Goal: Information Seeking & Learning: Learn about a topic

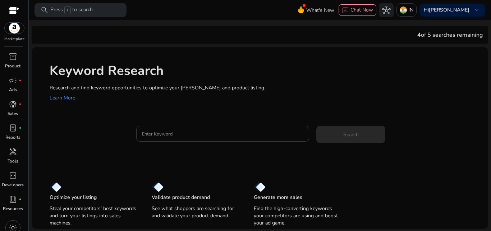
click at [211, 132] on input "Enter Keyword" at bounding box center [223, 134] width 162 height 8
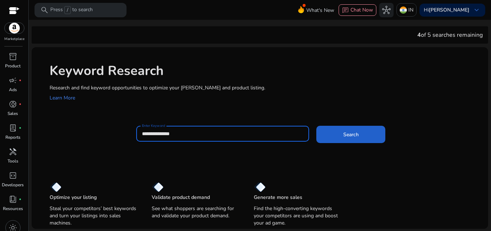
type input "**********"
click at [355, 136] on span "Search" at bounding box center [351, 135] width 15 height 8
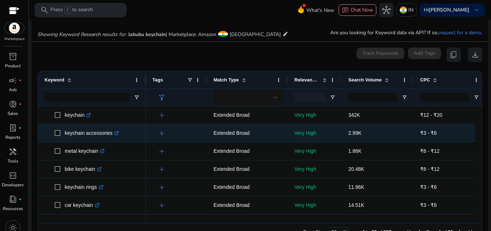
scroll to position [77, 0]
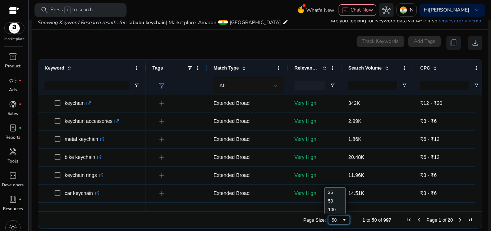
click at [338, 220] on div "50" at bounding box center [339, 219] width 22 height 9
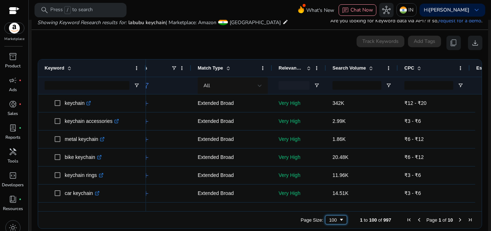
scroll to position [0, 0]
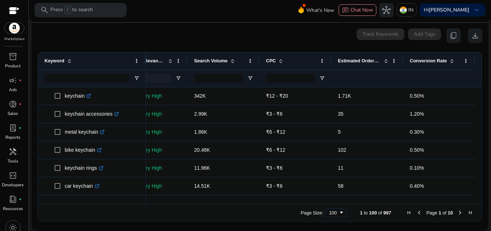
drag, startPoint x: 136, startPoint y: 200, endPoint x: 133, endPoint y: 200, distance: 3.6
click at [133, 200] on div at bounding box center [92, 200] width 108 height 6
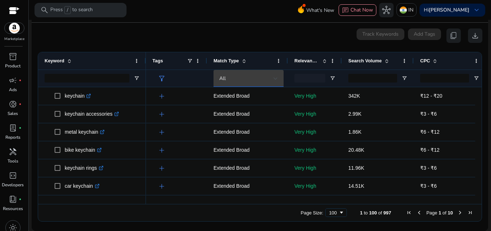
click at [261, 81] on div "All" at bounding box center [246, 78] width 54 height 8
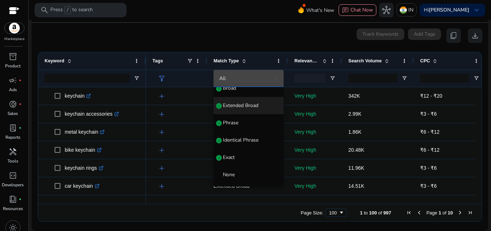
click at [231, 105] on span "Extended Broad" at bounding box center [241, 105] width 36 height 7
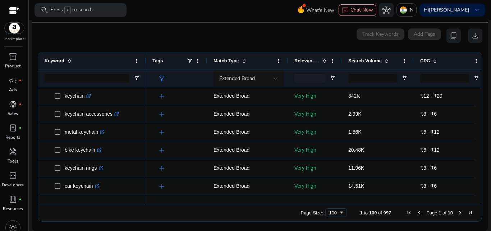
drag, startPoint x: 258, startPoint y: 199, endPoint x: 267, endPoint y: 198, distance: 9.4
click at [266, 199] on div at bounding box center [388, 200] width 484 height 6
drag, startPoint x: 292, startPoint y: 205, endPoint x: 298, endPoint y: 204, distance: 5.9
click at [295, 205] on div "Page Size: 100 1 to 100 of 997 Page 1 of 10" at bounding box center [260, 212] width 444 height 17
click at [319, 77] on div at bounding box center [310, 78] width 31 height 9
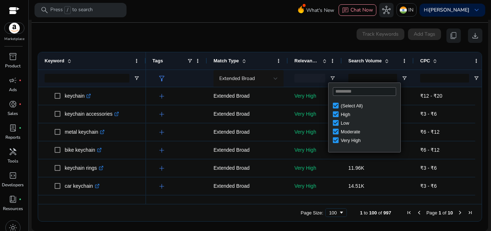
click at [298, 35] on div "0 keyword(s) selected Track Keywords Add Tags content_copy download" at bounding box center [259, 35] width 445 height 14
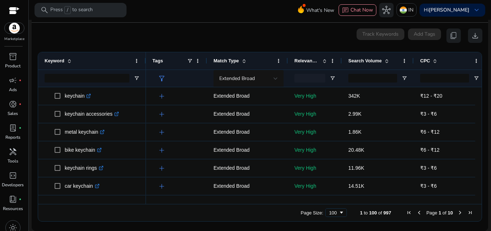
click at [146, 61] on div "Keyword" at bounding box center [92, 69] width 108 height 35
click at [139, 61] on span at bounding box center [137, 61] width 6 height 6
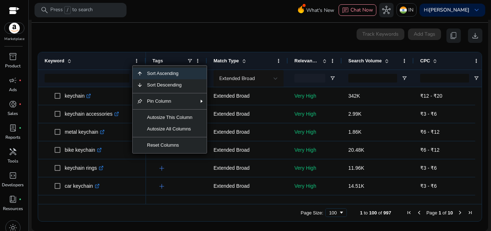
click at [164, 40] on div "0 keyword(s) selected Track Keywords Add Tags content_copy download" at bounding box center [259, 35] width 445 height 14
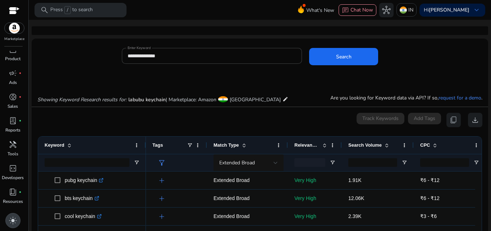
click at [15, 219] on span "light_mode" at bounding box center [13, 220] width 9 height 9
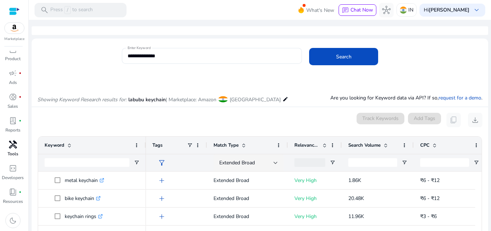
click at [14, 147] on span "handyman" at bounding box center [13, 144] width 9 height 9
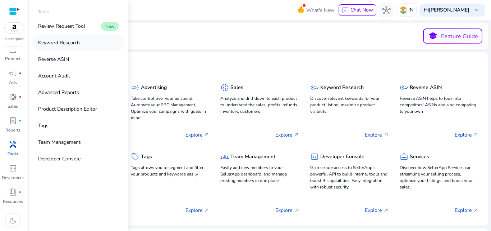
click at [72, 44] on p "Keyword Research" at bounding box center [59, 43] width 42 height 8
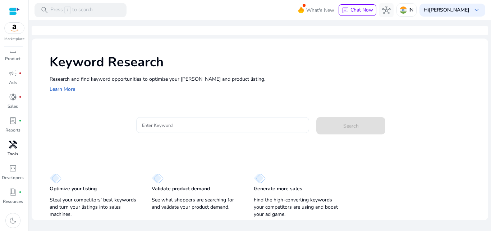
click at [212, 125] on input "Enter Keyword" at bounding box center [223, 125] width 162 height 8
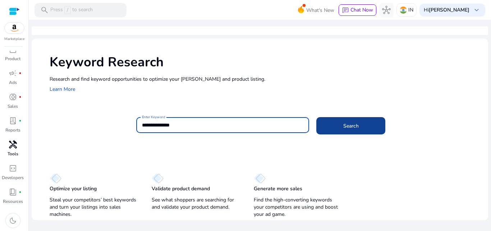
type input "**********"
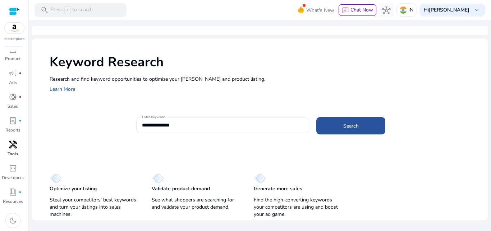
click at [347, 127] on span "Search" at bounding box center [351, 126] width 15 height 8
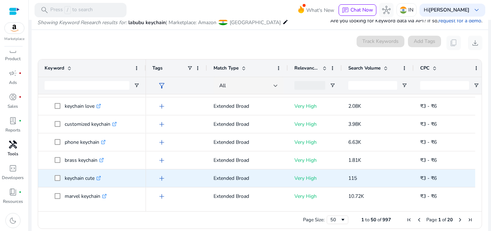
scroll to position [252, 0]
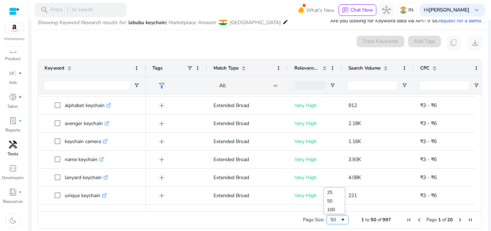
click at [340, 218] on span "Page Size" at bounding box center [343, 220] width 6 height 6
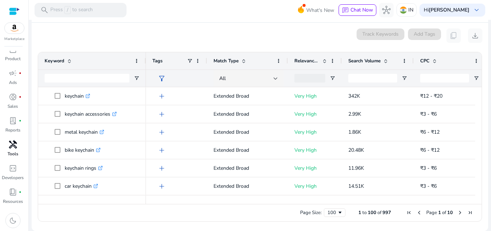
drag, startPoint x: 237, startPoint y: 200, endPoint x: 256, endPoint y: 203, distance: 19.6
click at [256, 203] on div at bounding box center [311, 200] width 330 height 6
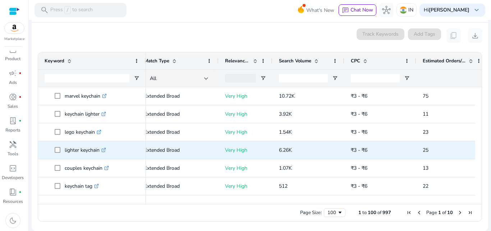
scroll to position [379, 0]
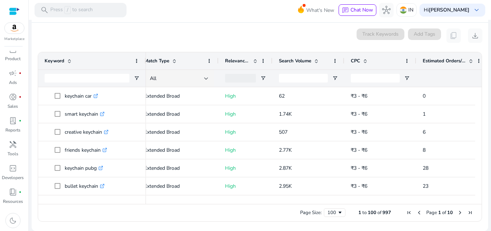
click at [458, 212] on span "Next Page" at bounding box center [461, 212] width 6 height 6
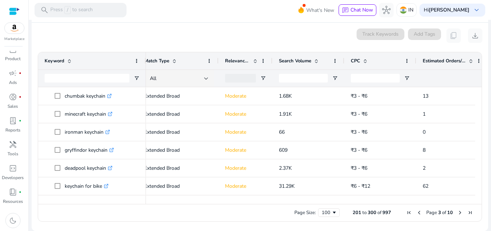
click at [418, 212] on span "Previous Page" at bounding box center [420, 212] width 6 height 6
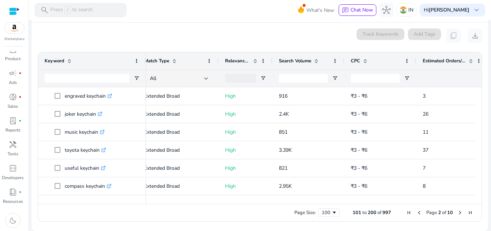
click at [418, 212] on span "Previous Page" at bounding box center [420, 212] width 6 height 6
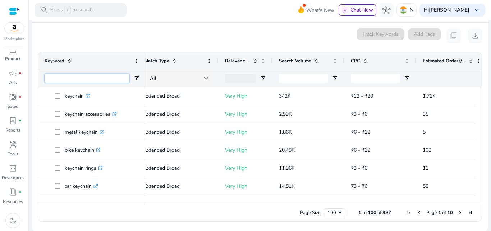
click at [96, 77] on input "Keyword Filter Input" at bounding box center [87, 78] width 85 height 9
click at [68, 59] on span at bounding box center [70, 61] width 6 height 6
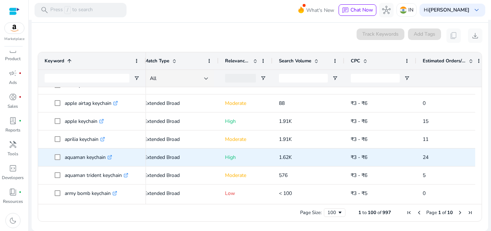
scroll to position [443, 0]
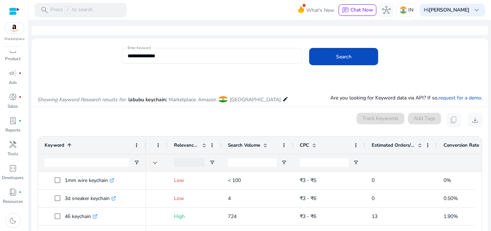
click at [68, 144] on span at bounding box center [70, 145] width 6 height 6
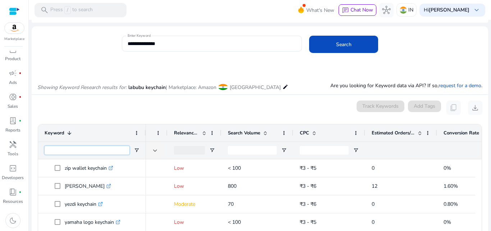
click at [104, 150] on input "Keyword Filter Input" at bounding box center [87, 150] width 85 height 9
type input "*******"
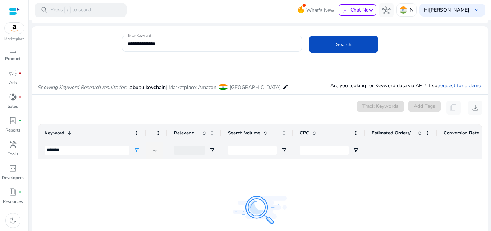
click at [145, 44] on input "**********" at bounding box center [212, 44] width 169 height 8
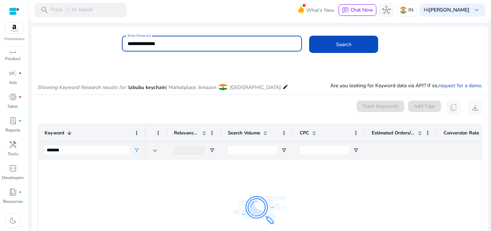
click at [144, 44] on input "**********" at bounding box center [212, 44] width 169 height 8
type input "********"
click at [342, 45] on span "Search" at bounding box center [343, 45] width 15 height 8
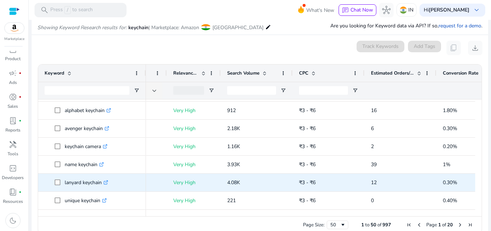
scroll to position [84, 0]
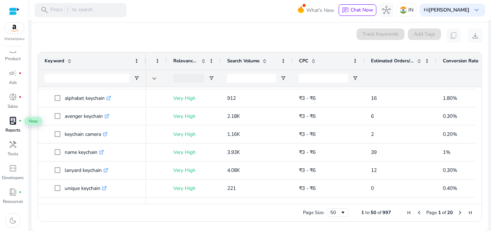
click at [18, 125] on div "lab_profile fiber_manual_record" at bounding box center [13, 121] width 20 height 12
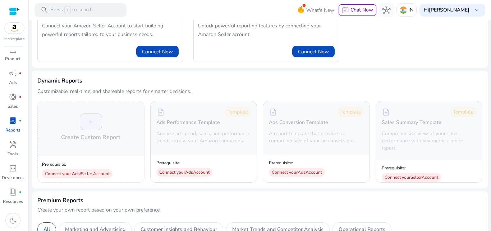
scroll to position [108, 0]
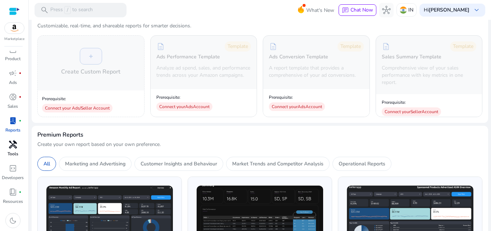
click at [14, 150] on div "handyman" at bounding box center [13, 145] width 20 height 12
